Goal: Task Accomplishment & Management: Complete application form

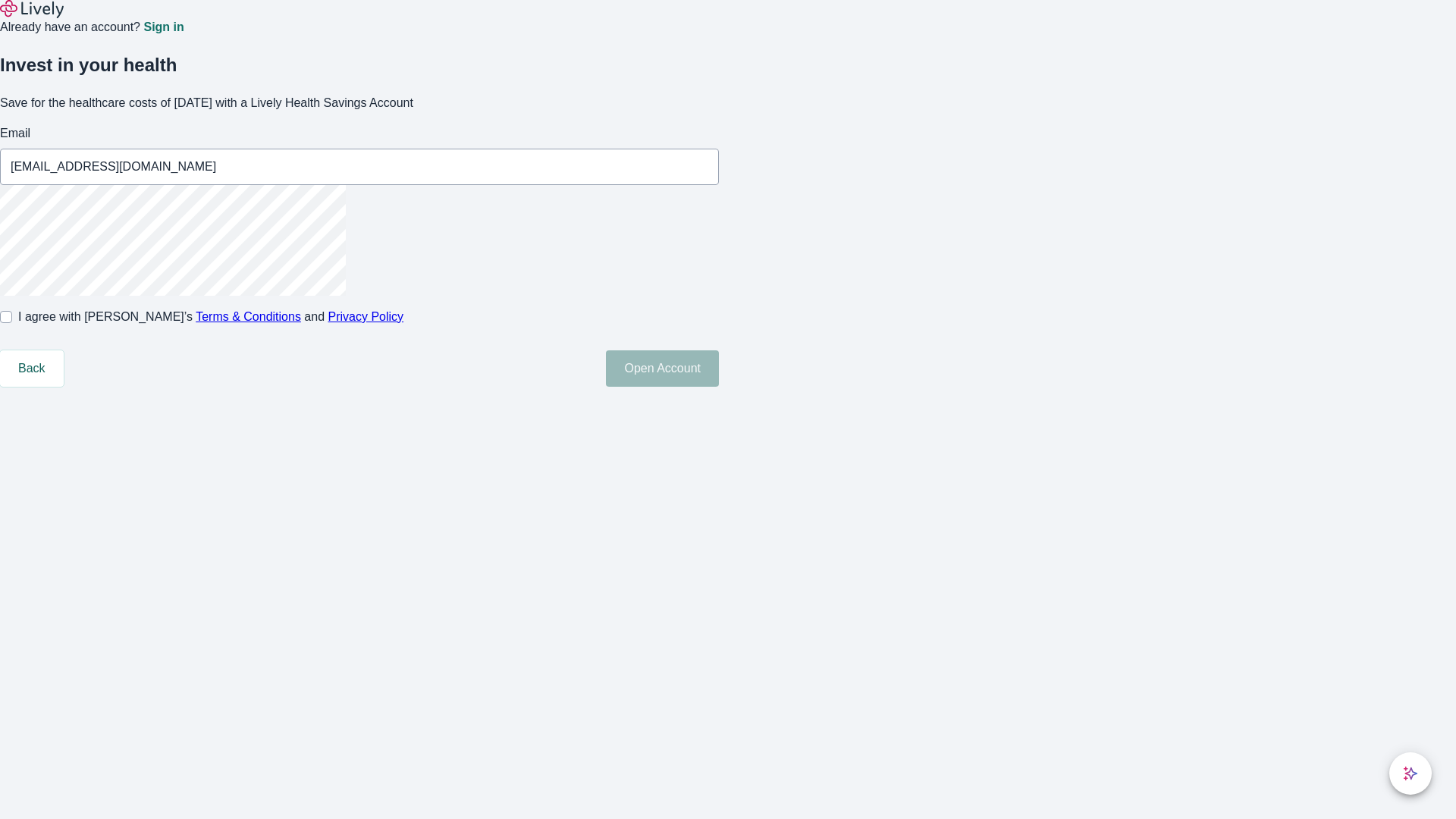
click at [12, 323] on input "I agree with Lively’s Terms & Conditions and Privacy Policy" at bounding box center [6, 317] width 12 height 12
checkbox input "true"
click at [719, 387] on button "Open Account" at bounding box center [661, 369] width 113 height 36
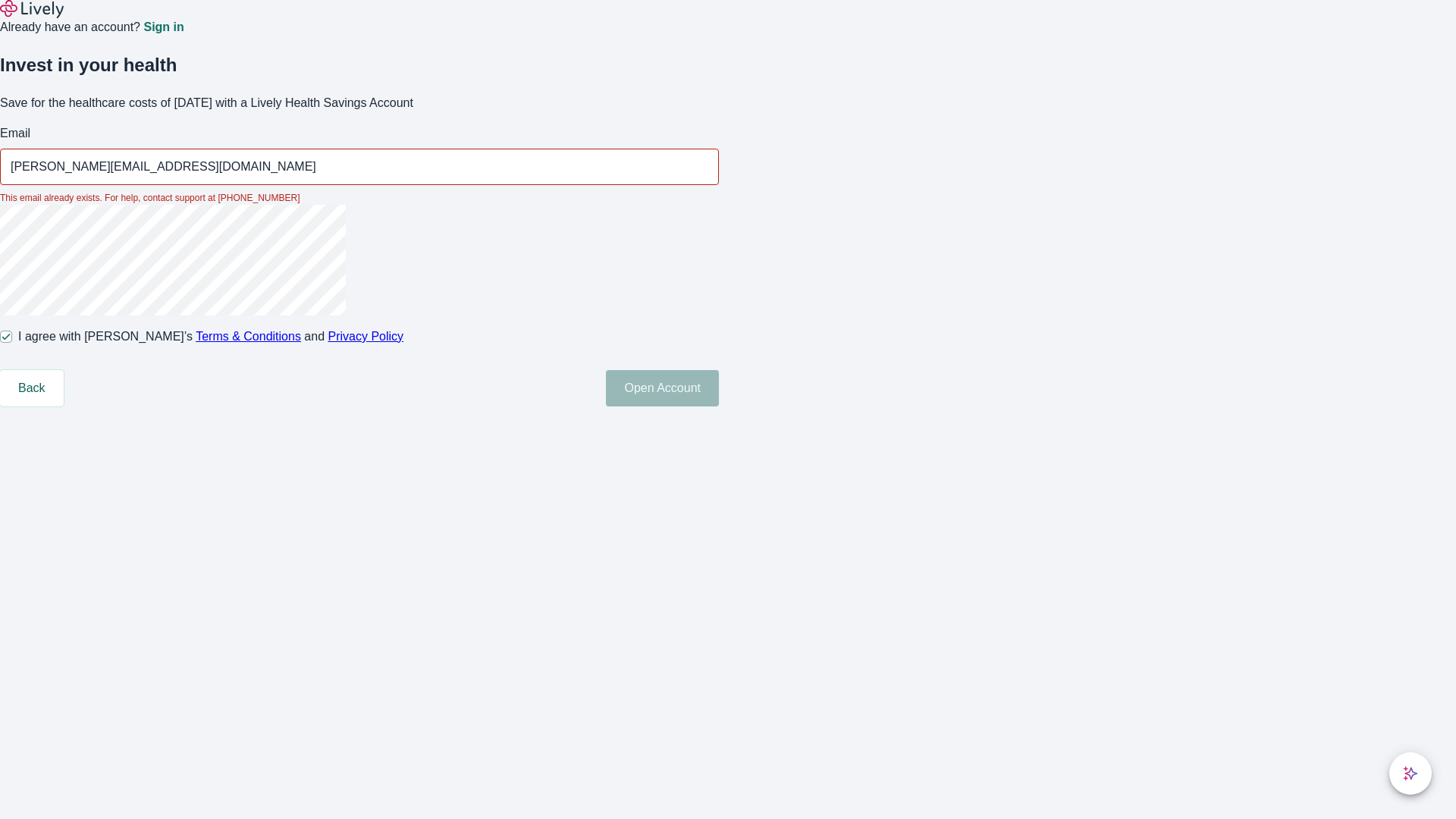
type input "[PERSON_NAME][EMAIL_ADDRESS][DOMAIN_NAME]"
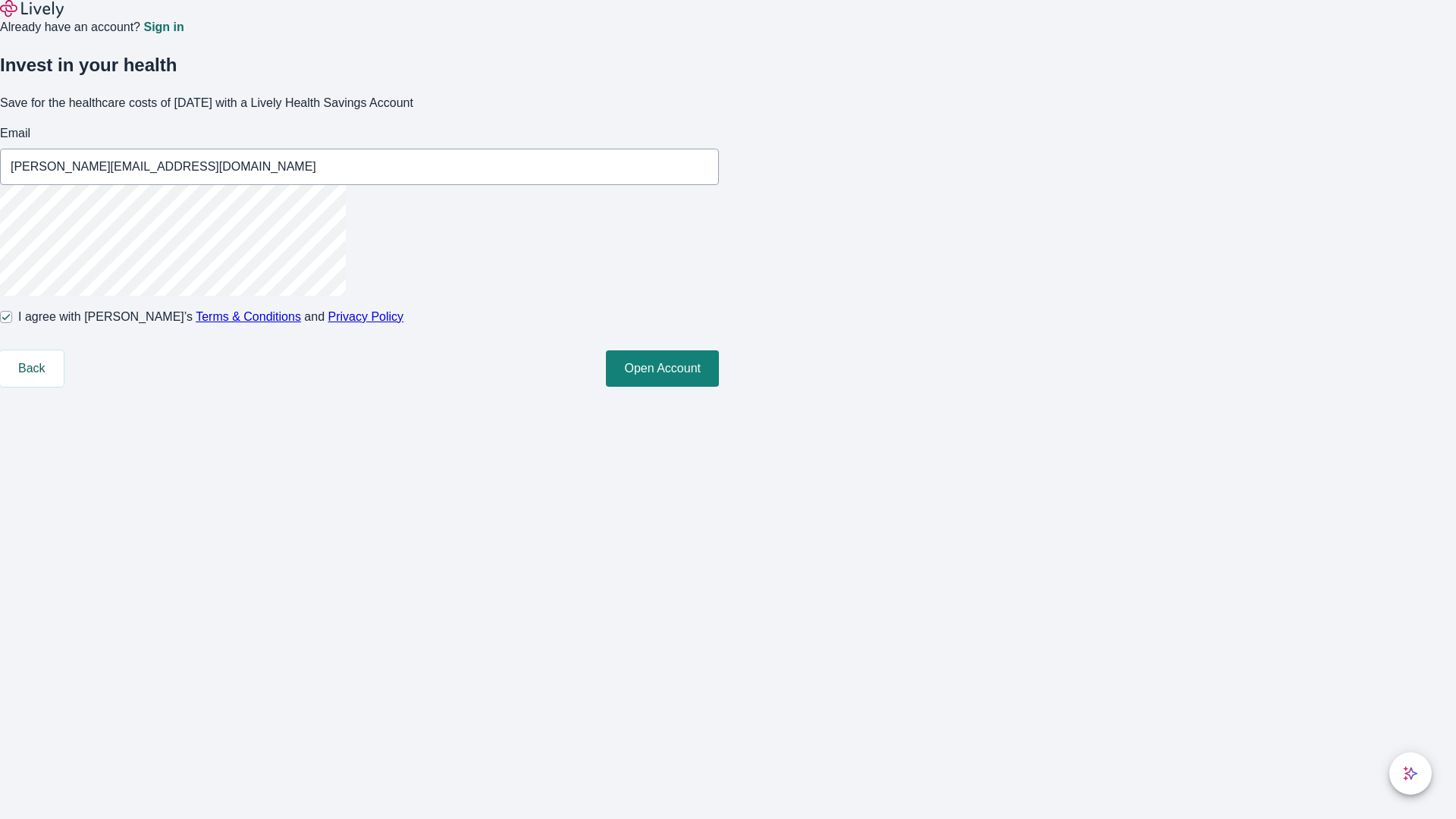
click at [12, 323] on input "I agree with Lively’s Terms & Conditions and Privacy Policy" at bounding box center [6, 317] width 12 height 12
checkbox input "false"
type input "[PERSON_NAME][EMAIL_ADDRESS][DOMAIN_NAME]"
click at [12, 323] on input "I agree with Lively’s Terms & Conditions and Privacy Policy" at bounding box center [6, 317] width 12 height 12
checkbox input "true"
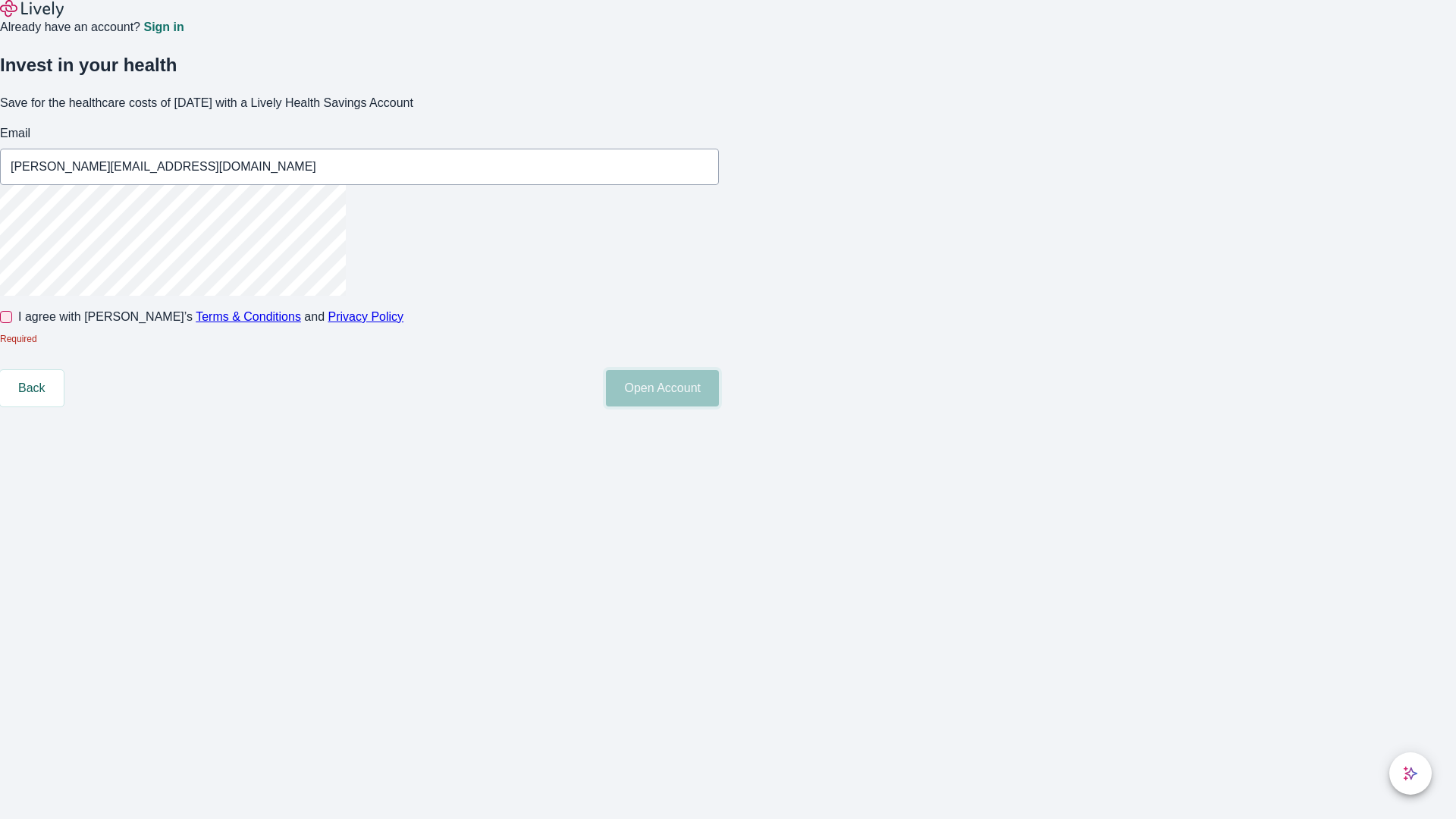
click at [719, 406] on button "Open Account" at bounding box center [661, 388] width 113 height 36
